Goal: Task Accomplishment & Management: Manage account settings

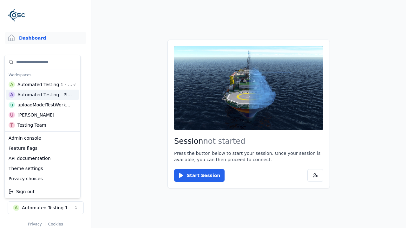
click at [203, 114] on html "Support Dashboard Assets 3D Models Scenes Datasets Recordings Support Documenta…" at bounding box center [203, 114] width 406 height 228
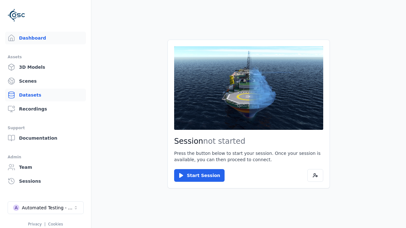
click at [45, 95] on link "Datasets" at bounding box center [45, 95] width 81 height 13
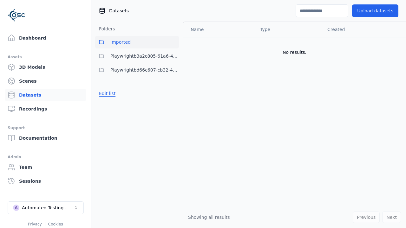
click at [106, 93] on button "Edit list" at bounding box center [107, 93] width 24 height 11
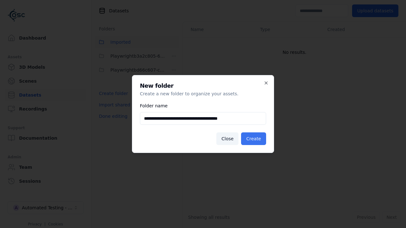
type input "**********"
click at [254, 139] on button "Create" at bounding box center [253, 138] width 25 height 13
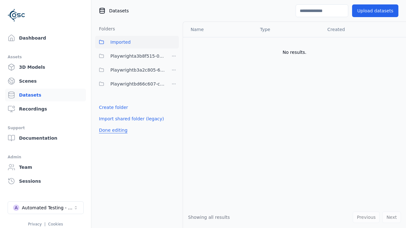
click at [111, 130] on button "Done editing" at bounding box center [113, 130] width 36 height 11
click at [106, 107] on button "Edit list" at bounding box center [107, 107] width 24 height 11
click at [174, 56] on html "Support Dashboard Assets 3D Models Scenes Datasets Recordings Support Documenta…" at bounding box center [203, 114] width 406 height 228
click at [173, 89] on div "Rename" at bounding box center [175, 89] width 42 height 10
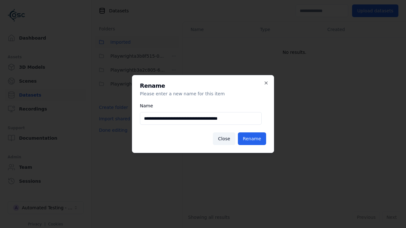
click at [201, 119] on input "**********" at bounding box center [201, 118] width 122 height 13
type input "**********"
click at [252, 139] on button "Rename" at bounding box center [252, 138] width 28 height 13
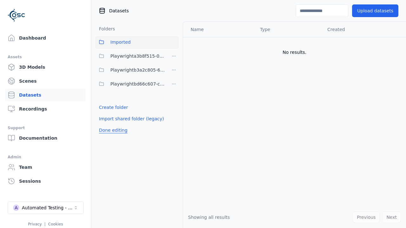
click at [111, 130] on button "Done editing" at bounding box center [113, 130] width 36 height 11
click at [106, 107] on button "Edit list" at bounding box center [107, 107] width 24 height 11
click at [174, 70] on html "Support Dashboard Assets 3D Models Scenes Datasets Recordings Support Documenta…" at bounding box center [203, 114] width 406 height 228
click at [173, 113] on div "Delete" at bounding box center [175, 113] width 42 height 10
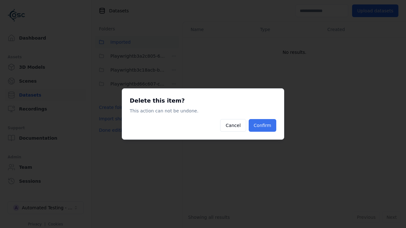
click at [263, 125] on button "Confirm" at bounding box center [262, 125] width 28 height 13
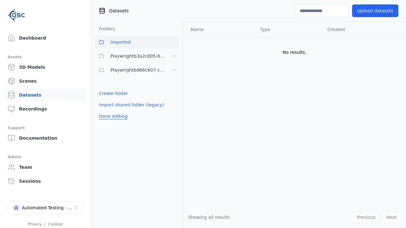
click at [111, 116] on button "Done editing" at bounding box center [113, 116] width 36 height 11
